Goal: Task Accomplishment & Management: Manage account settings

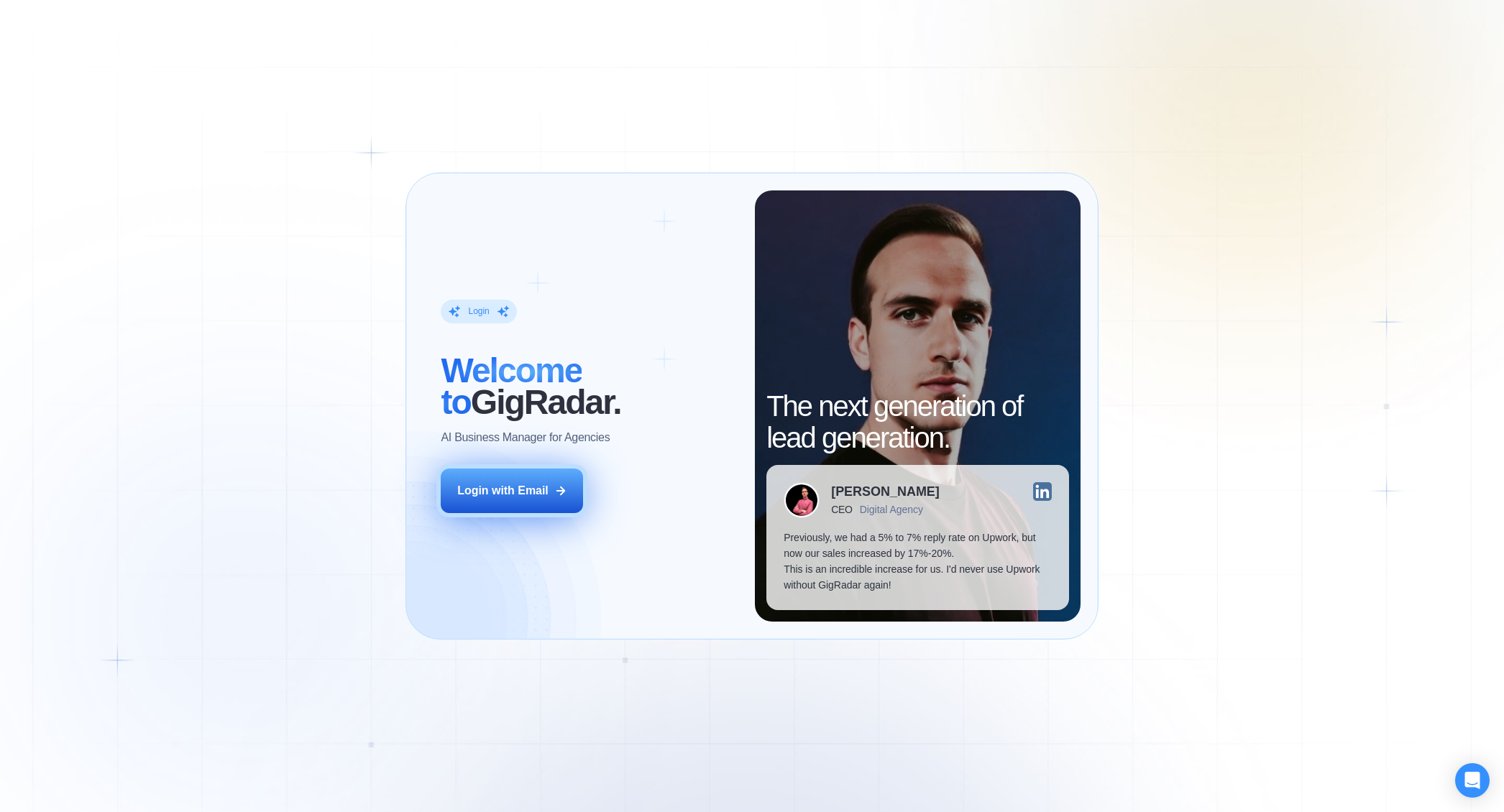
click at [569, 492] on button "Login with Email" at bounding box center [512, 491] width 143 height 45
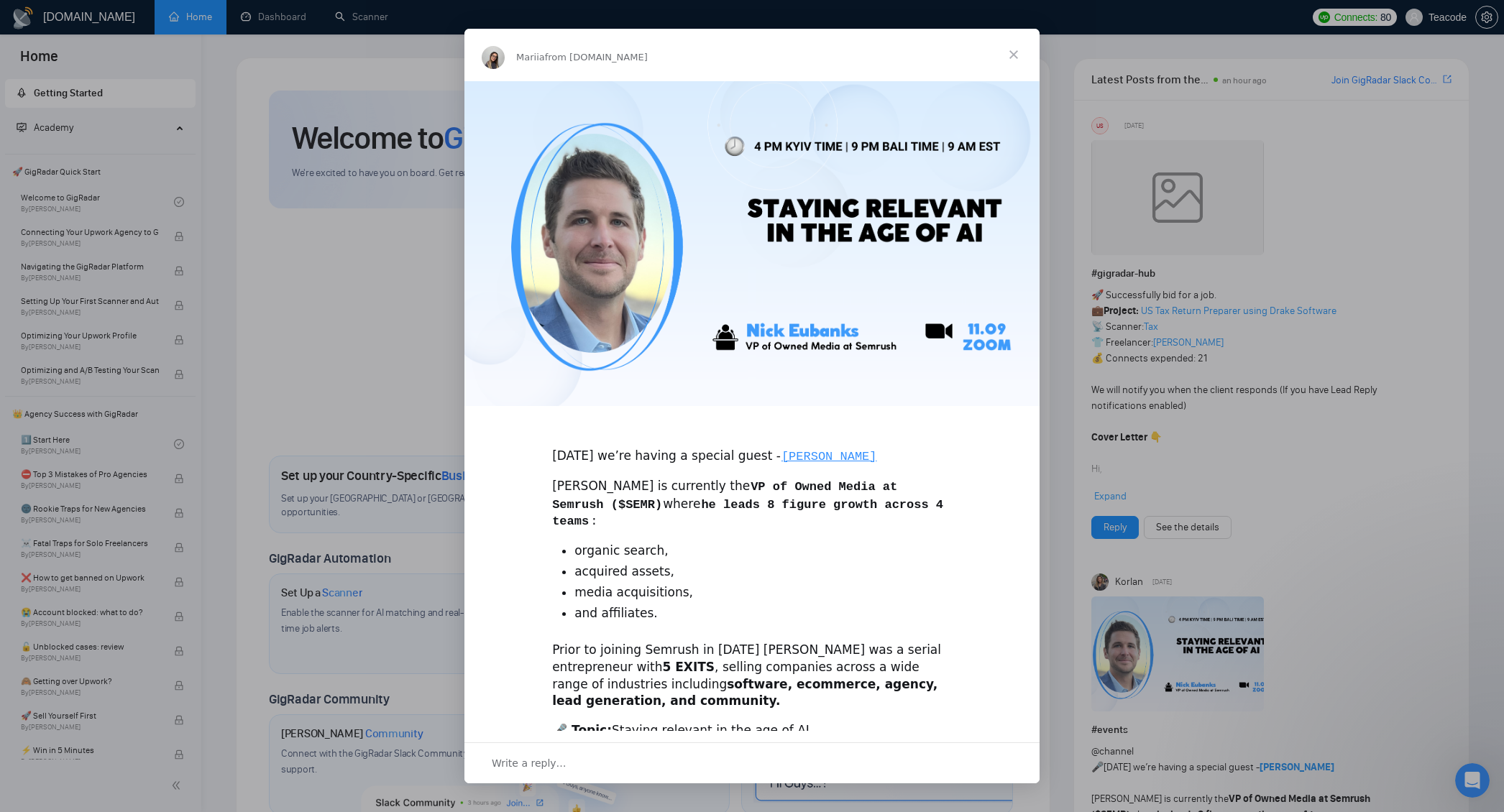
click at [1016, 59] on span "Close" at bounding box center [1014, 54] width 52 height 52
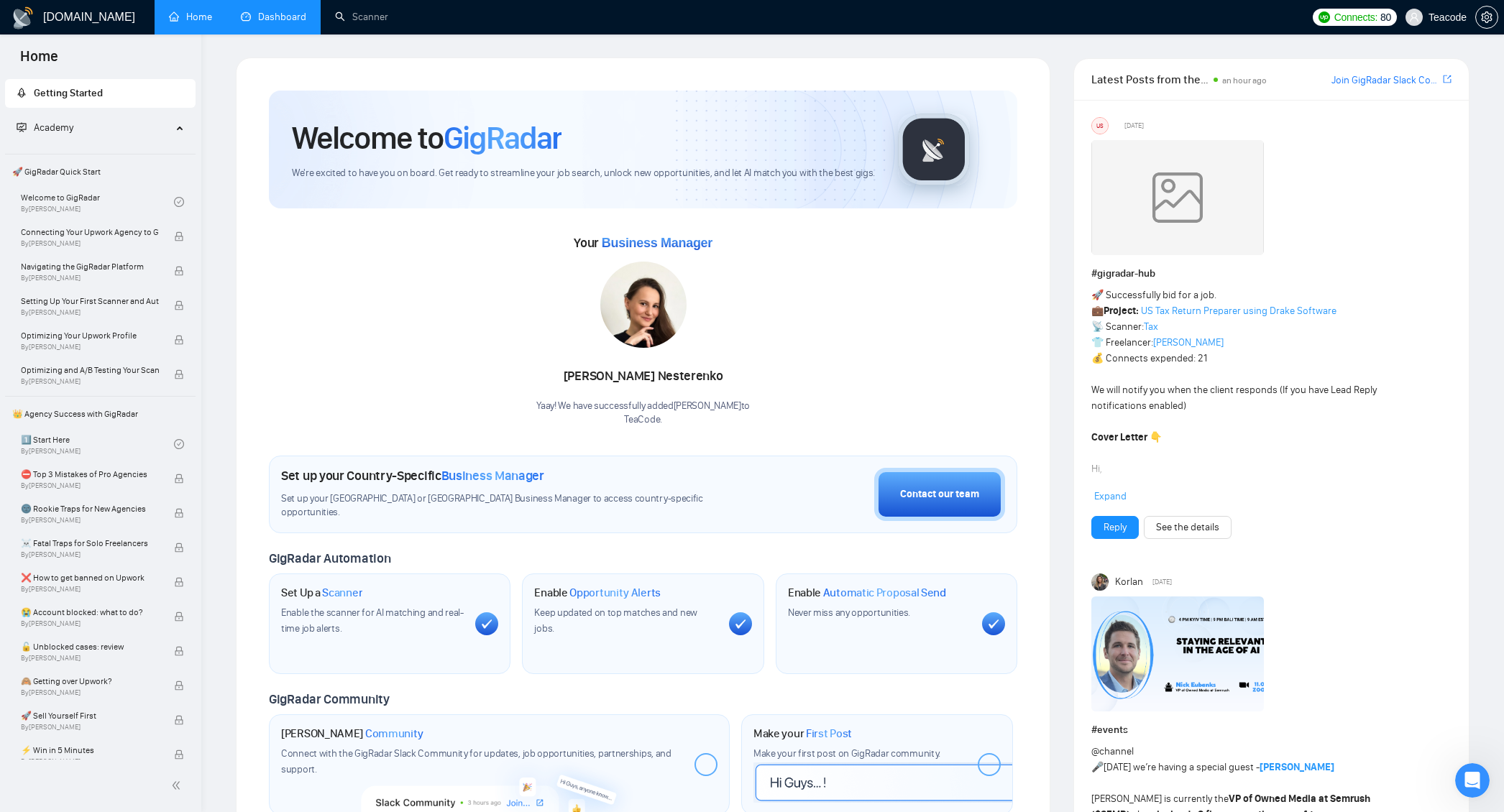
click at [294, 23] on link "Dashboard" at bounding box center [274, 16] width 66 height 12
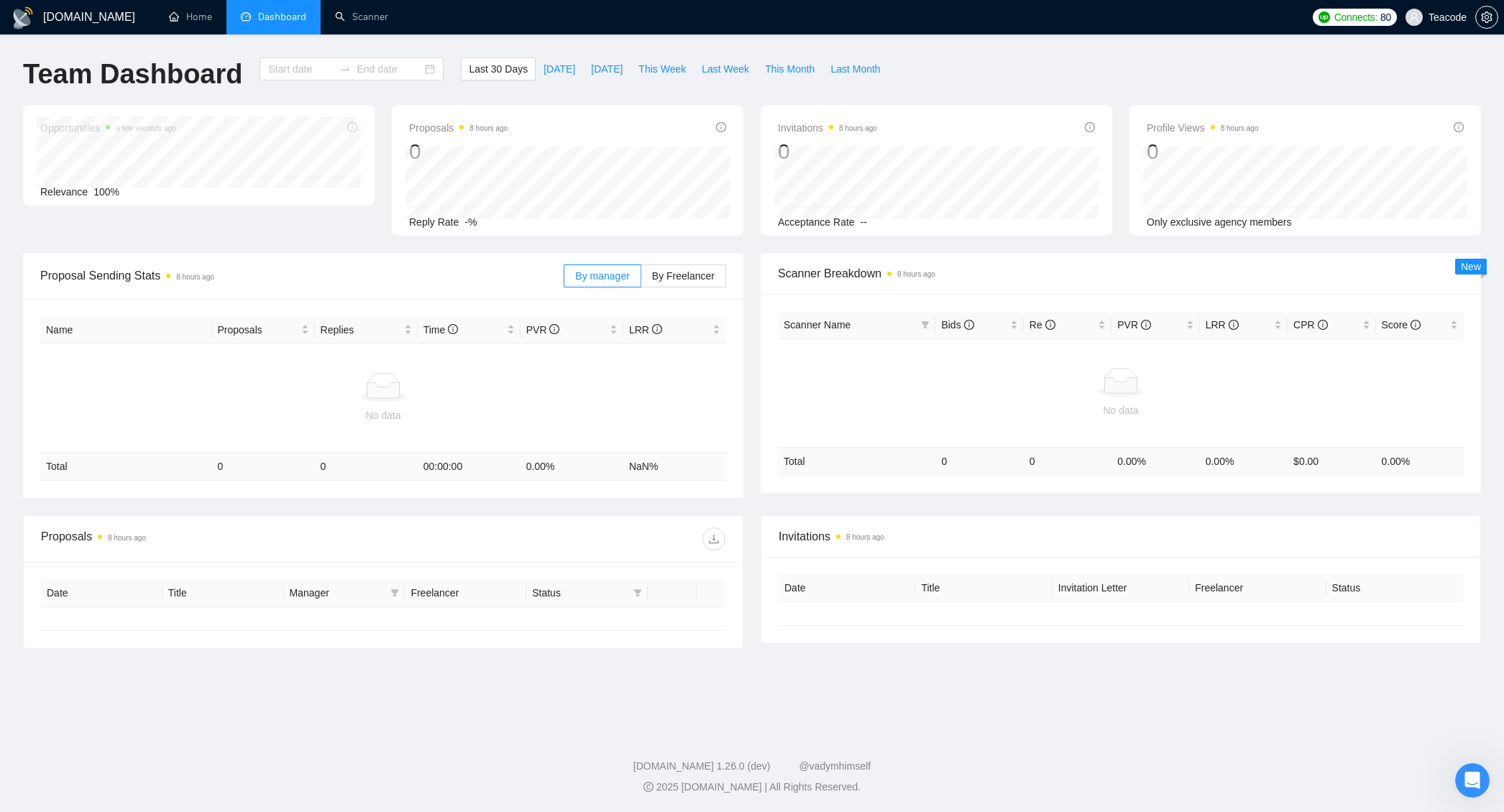
type input "[DATE]"
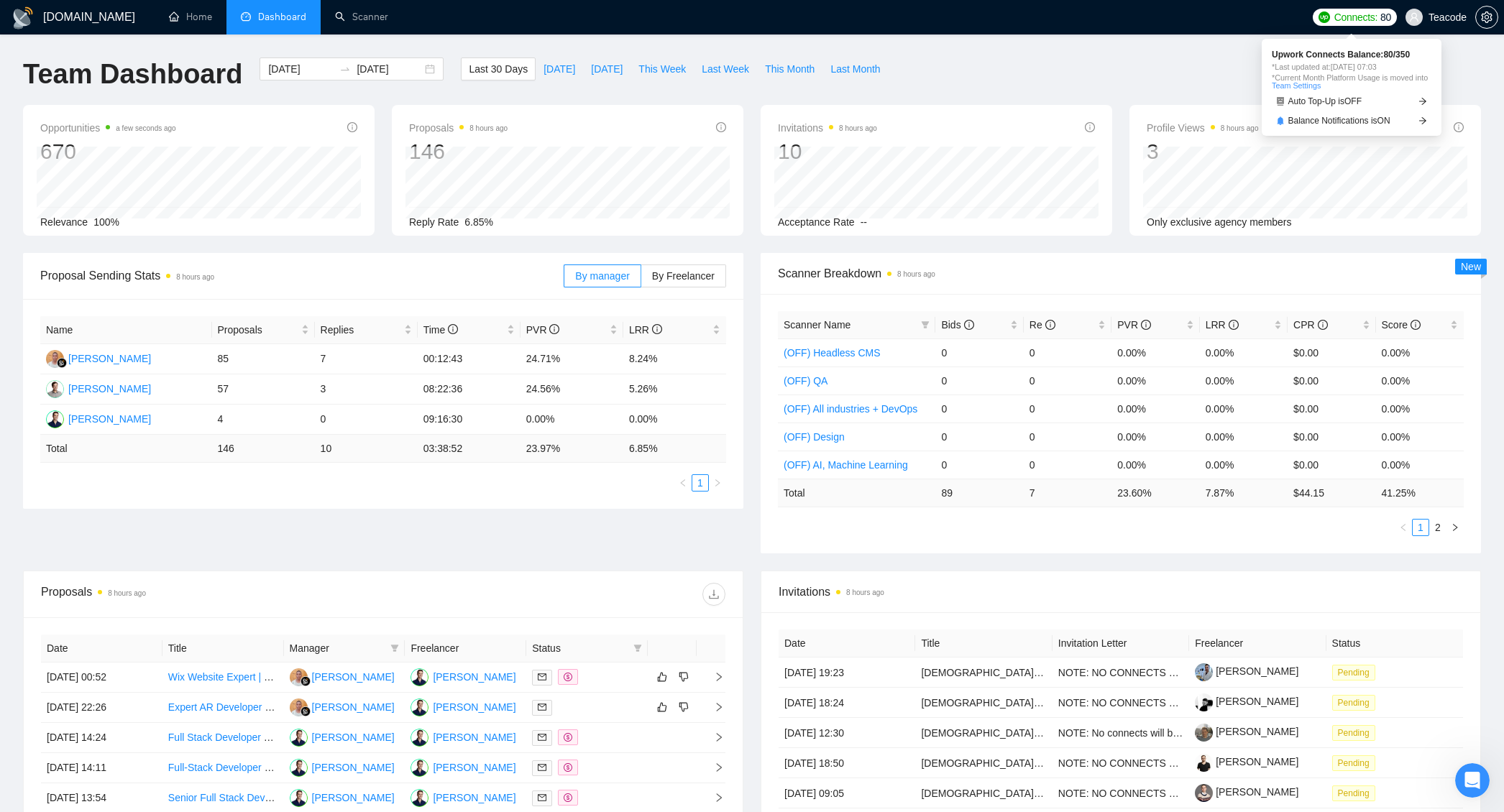
click at [1367, 16] on span "Connects:" at bounding box center [1356, 16] width 43 height 16
click at [1368, 20] on span "Connects:" at bounding box center [1356, 16] width 43 height 16
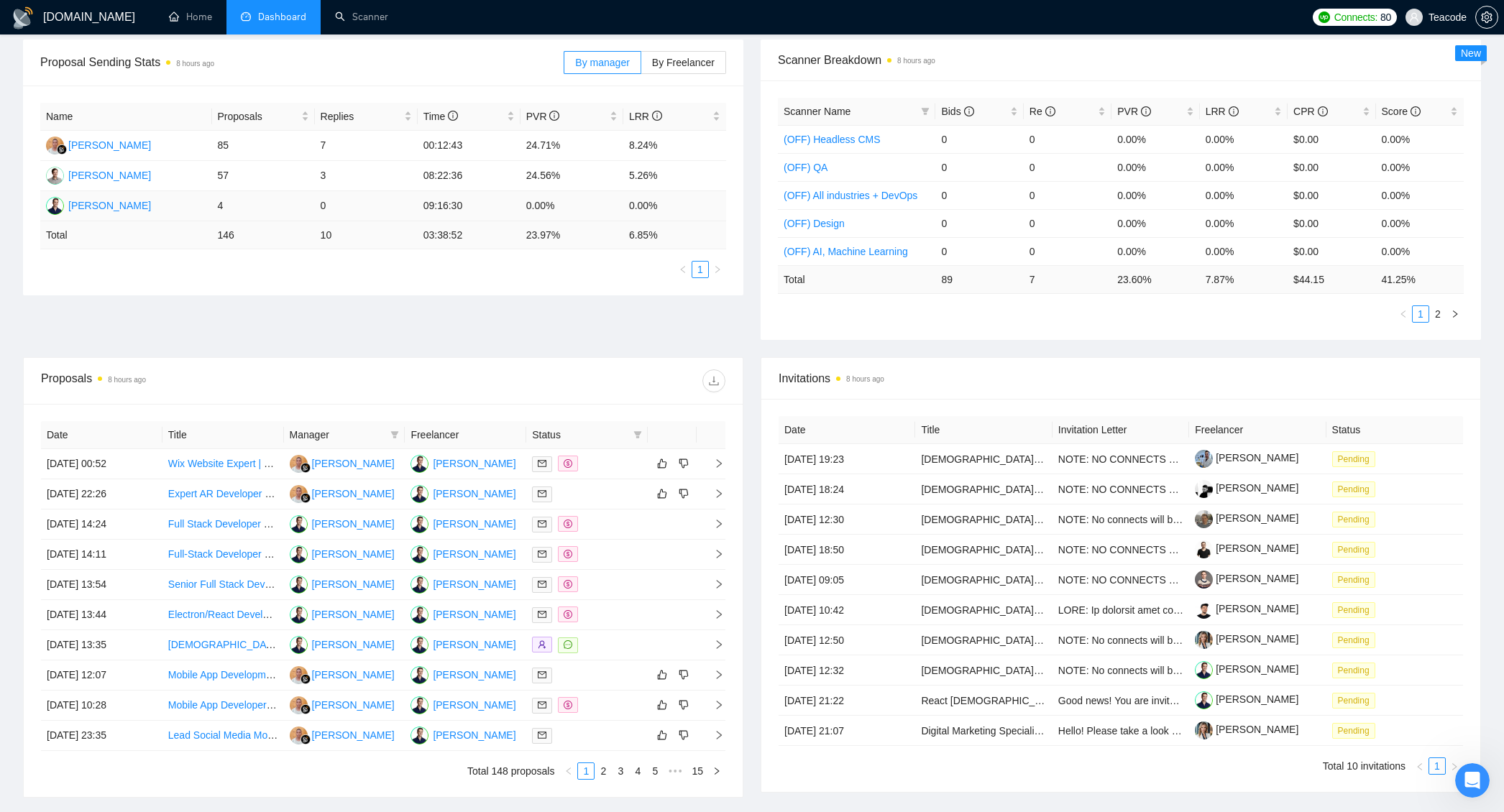
scroll to position [190, 0]
